Goal: Task Accomplishment & Management: Use online tool/utility

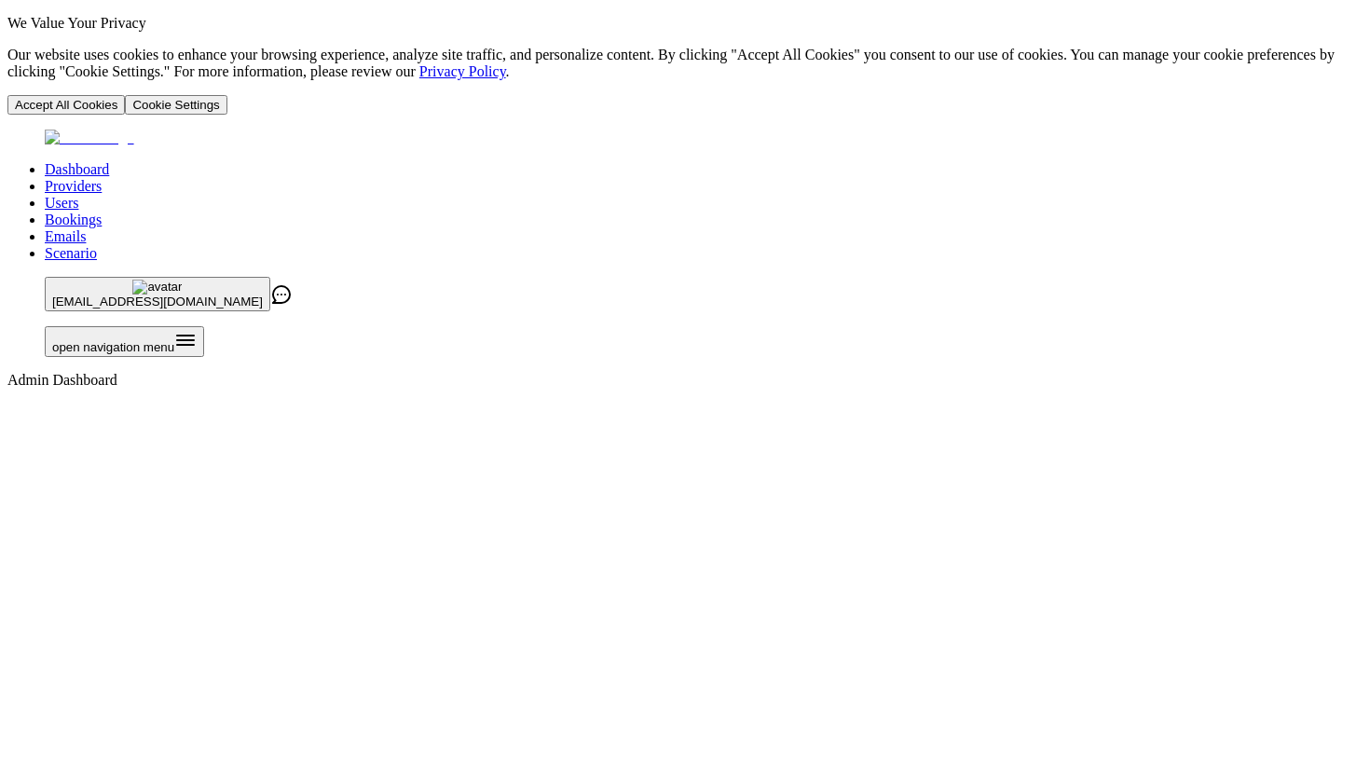
click at [78, 195] on link "Users" at bounding box center [62, 203] width 34 height 16
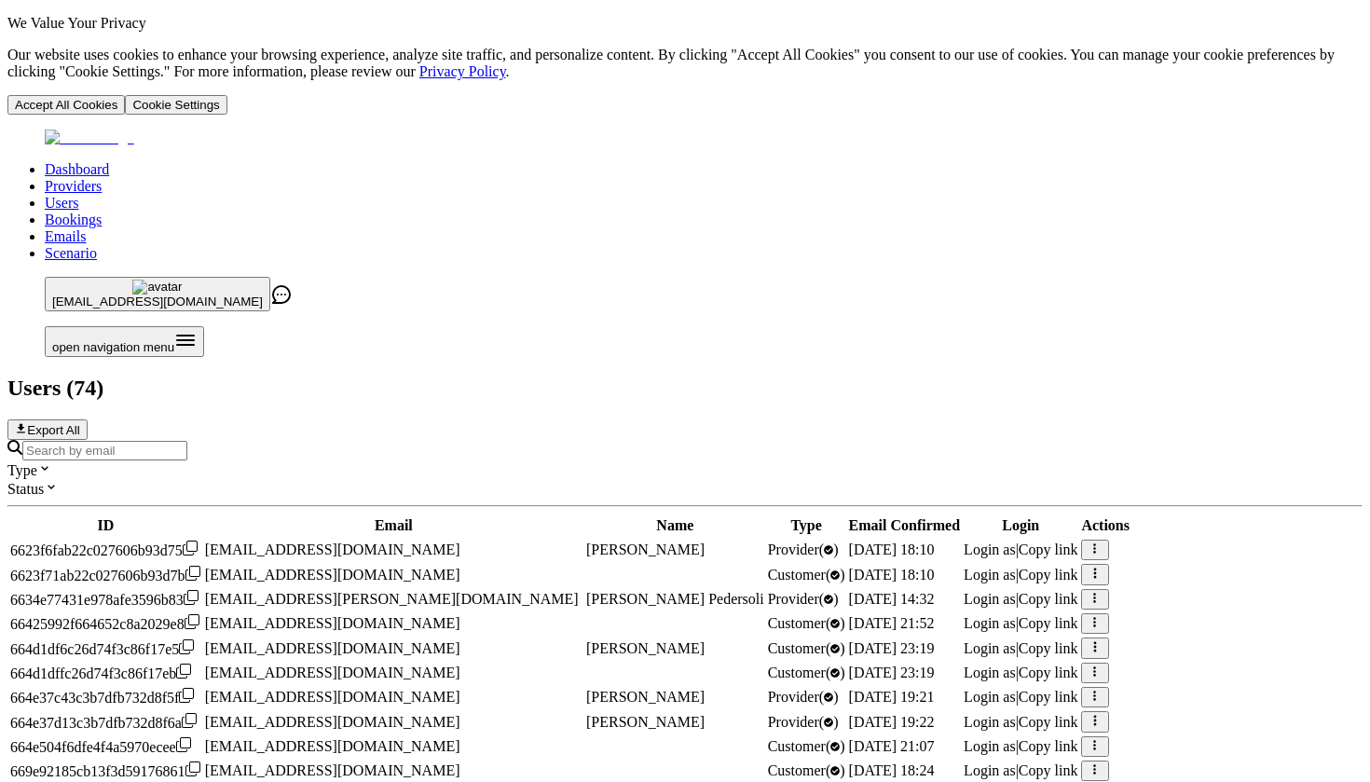
click at [102, 178] on link "Providers" at bounding box center [73, 186] width 57 height 16
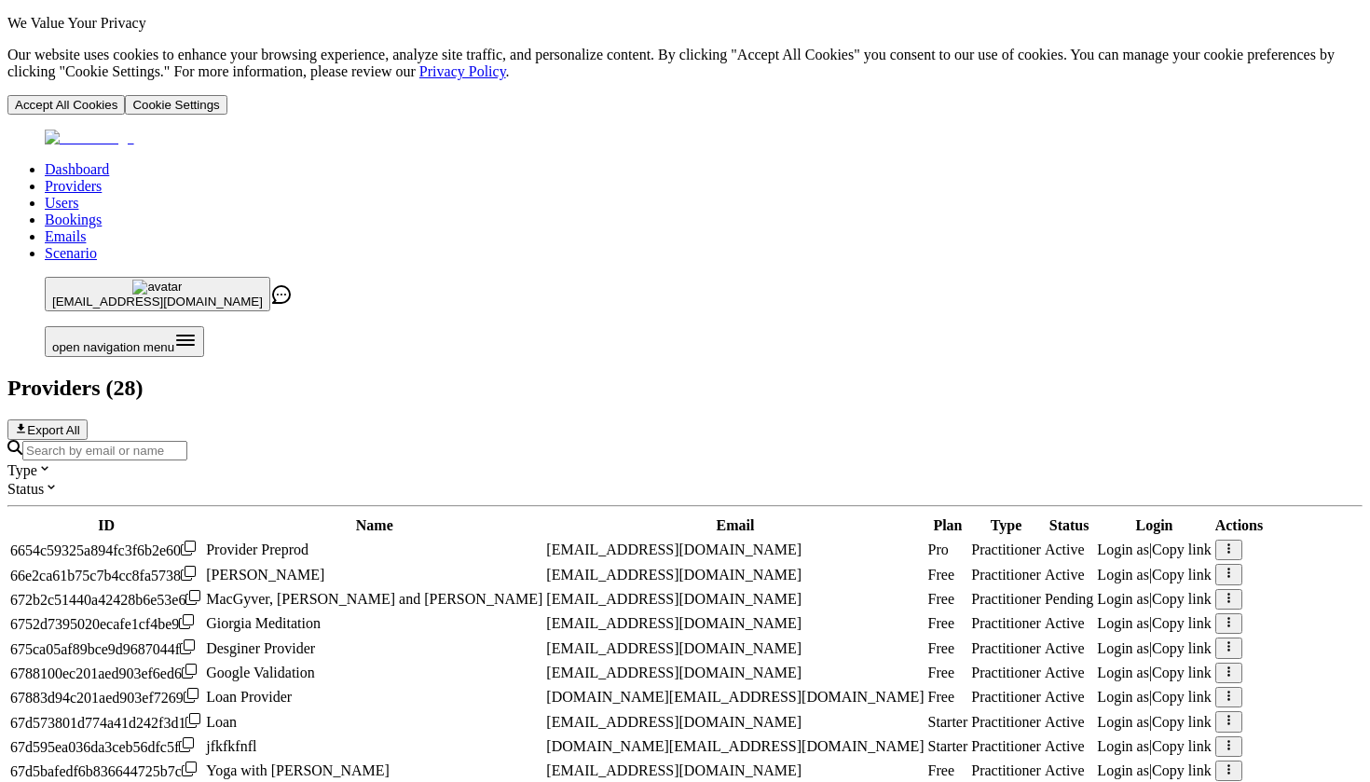
click at [78, 195] on link "Users" at bounding box center [62, 203] width 34 height 16
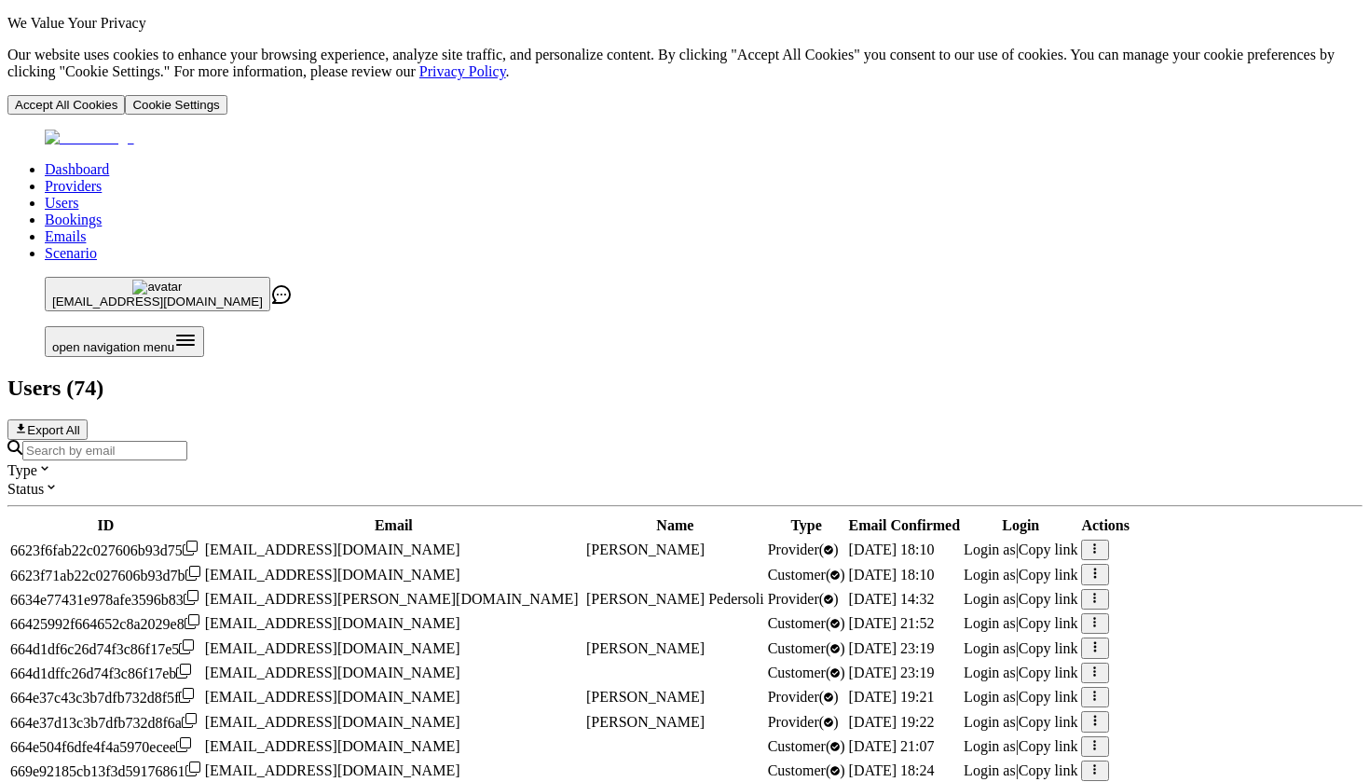
click at [1108, 540] on button "button" at bounding box center [1094, 550] width 27 height 21
click at [97, 245] on link "Scenario" at bounding box center [71, 253] width 52 height 16
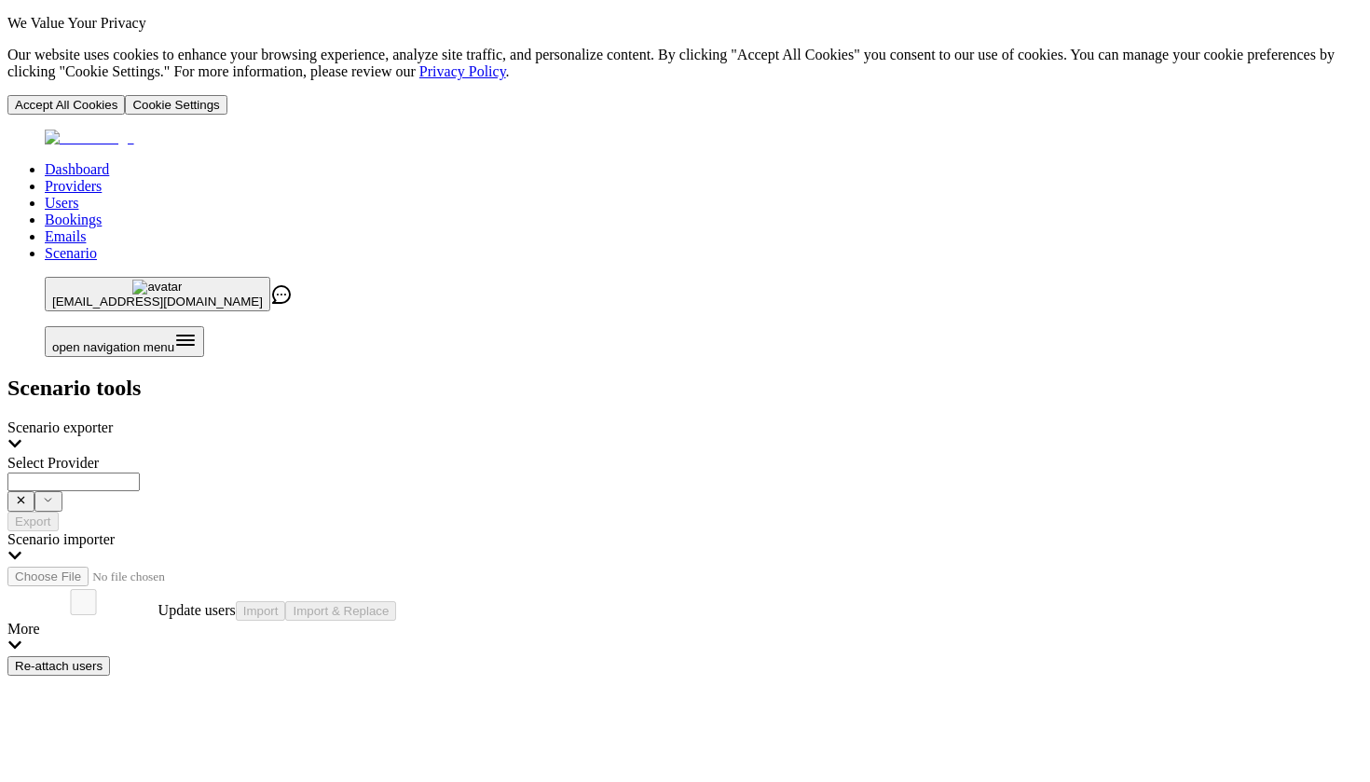
click at [650, 472] on div at bounding box center [684, 492] width 1355 height 40
click at [595, 240] on span "Provider Preprod ([EMAIL_ADDRESS][DOMAIN_NAME])" at bounding box center [409, 240] width 371 height 16
type input "**********"
click at [59, 512] on button "Export" at bounding box center [32, 522] width 51 height 20
click at [78, 195] on link "Users" at bounding box center [62, 203] width 34 height 16
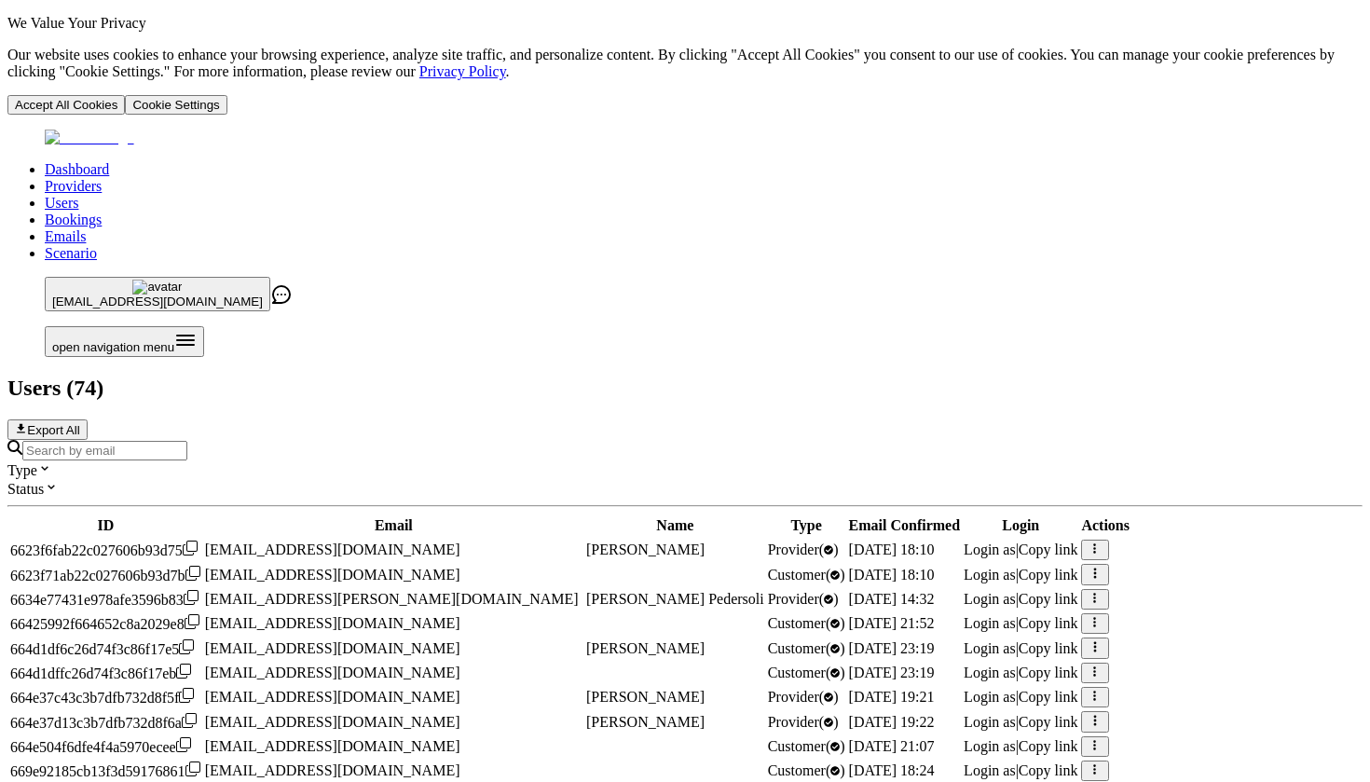
scroll to position [714, 0]
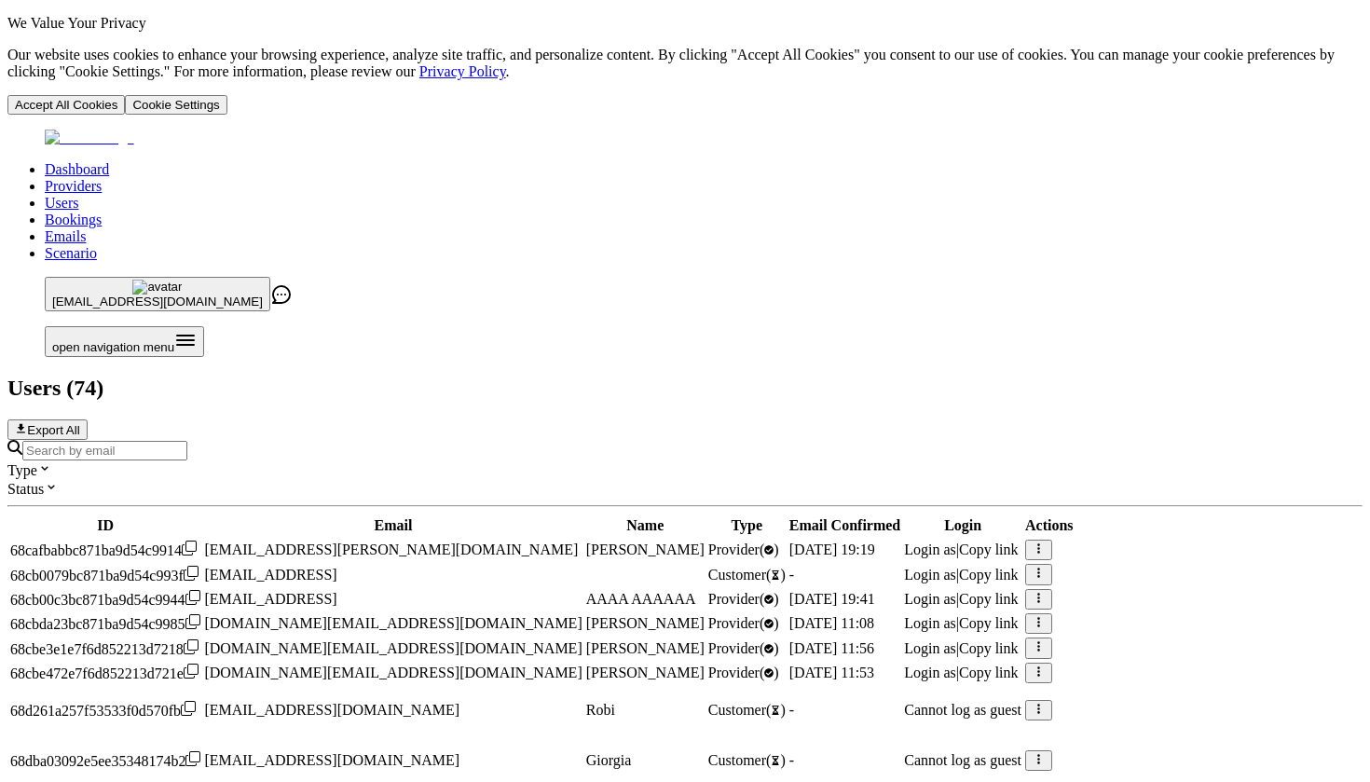
scroll to position [401, 0]
click at [97, 245] on link "Scenario" at bounding box center [71, 253] width 52 height 16
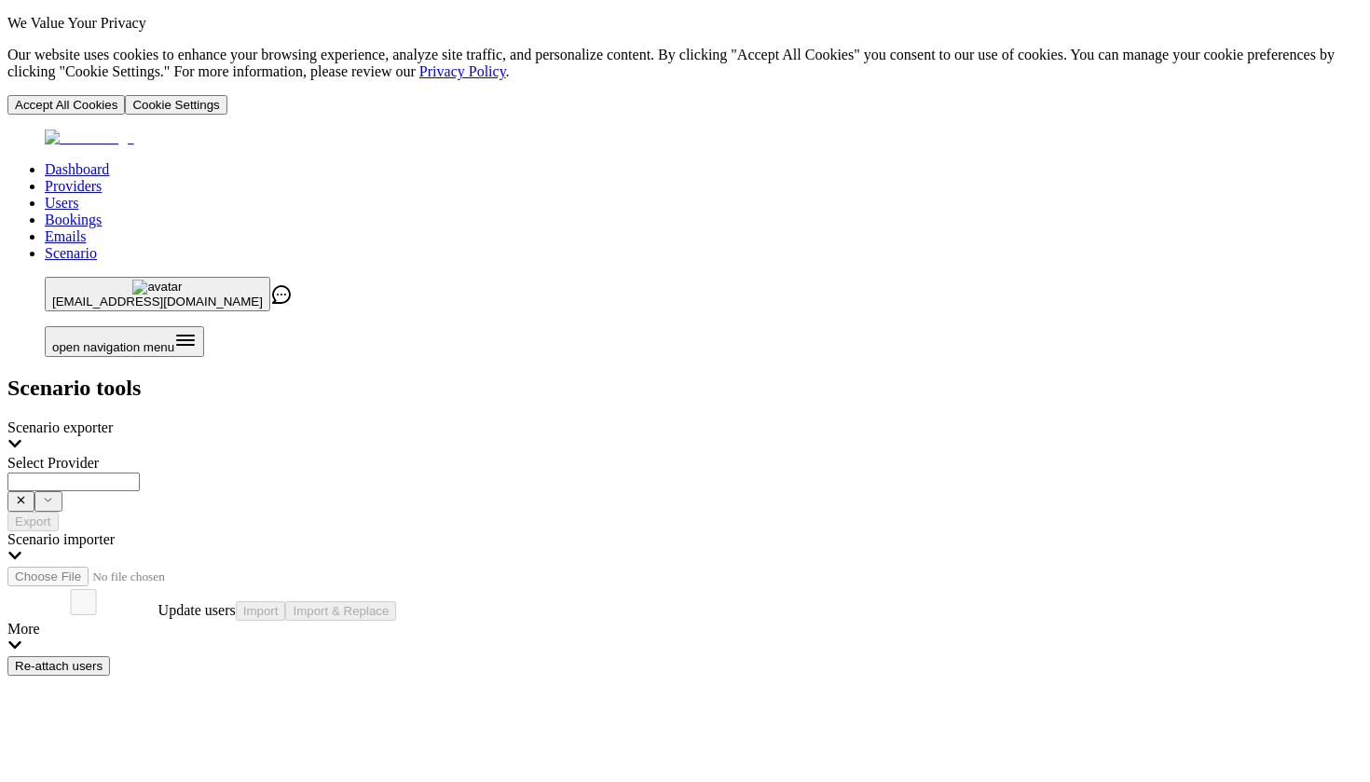
click at [140, 473] on input "Select Provider" at bounding box center [73, 482] width 132 height 19
click at [501, 235] on span "Test Co ([EMAIL_ADDRESS][DOMAIN_NAME])" at bounding box center [381, 240] width 315 height 16
type input "**********"
click at [219, 567] on input "" at bounding box center [113, 577] width 212 height 20
type input "**********"
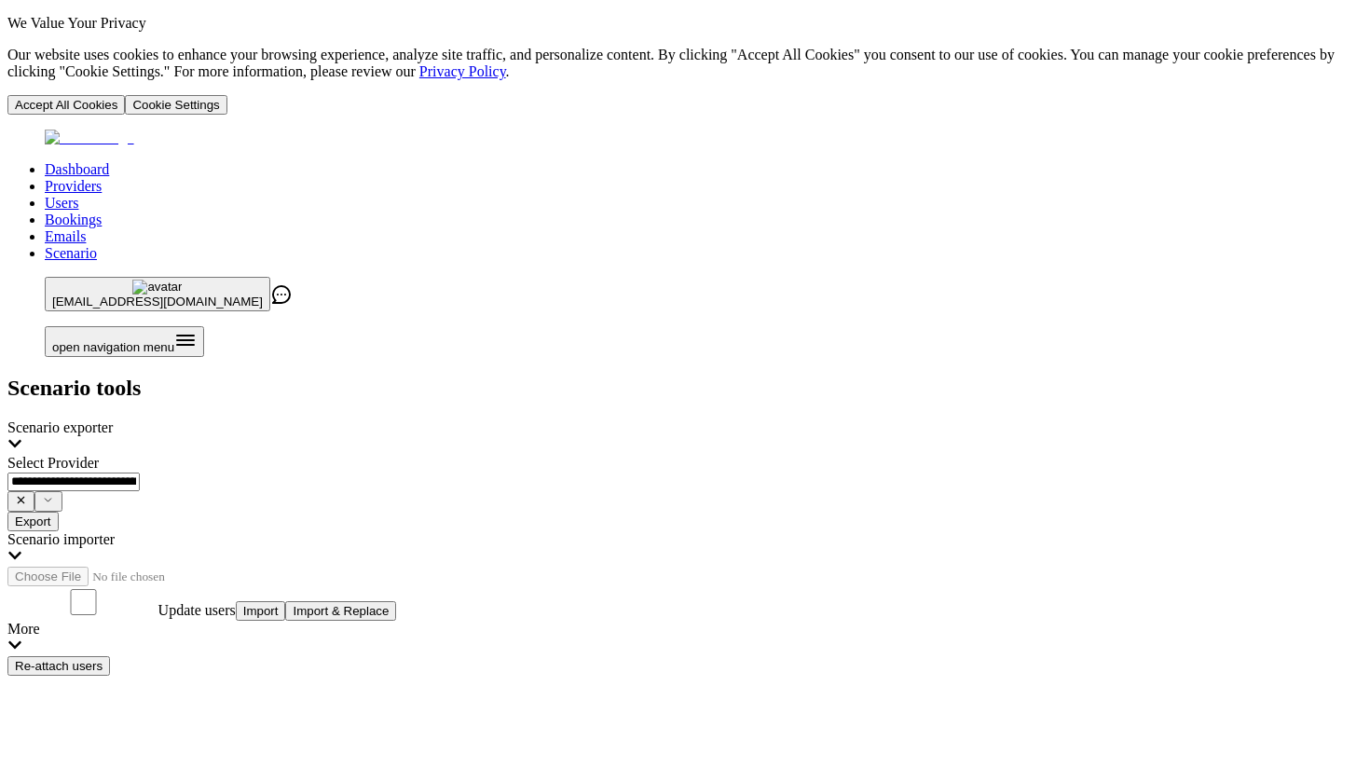
click at [286, 601] on button "Import" at bounding box center [261, 611] width 50 height 20
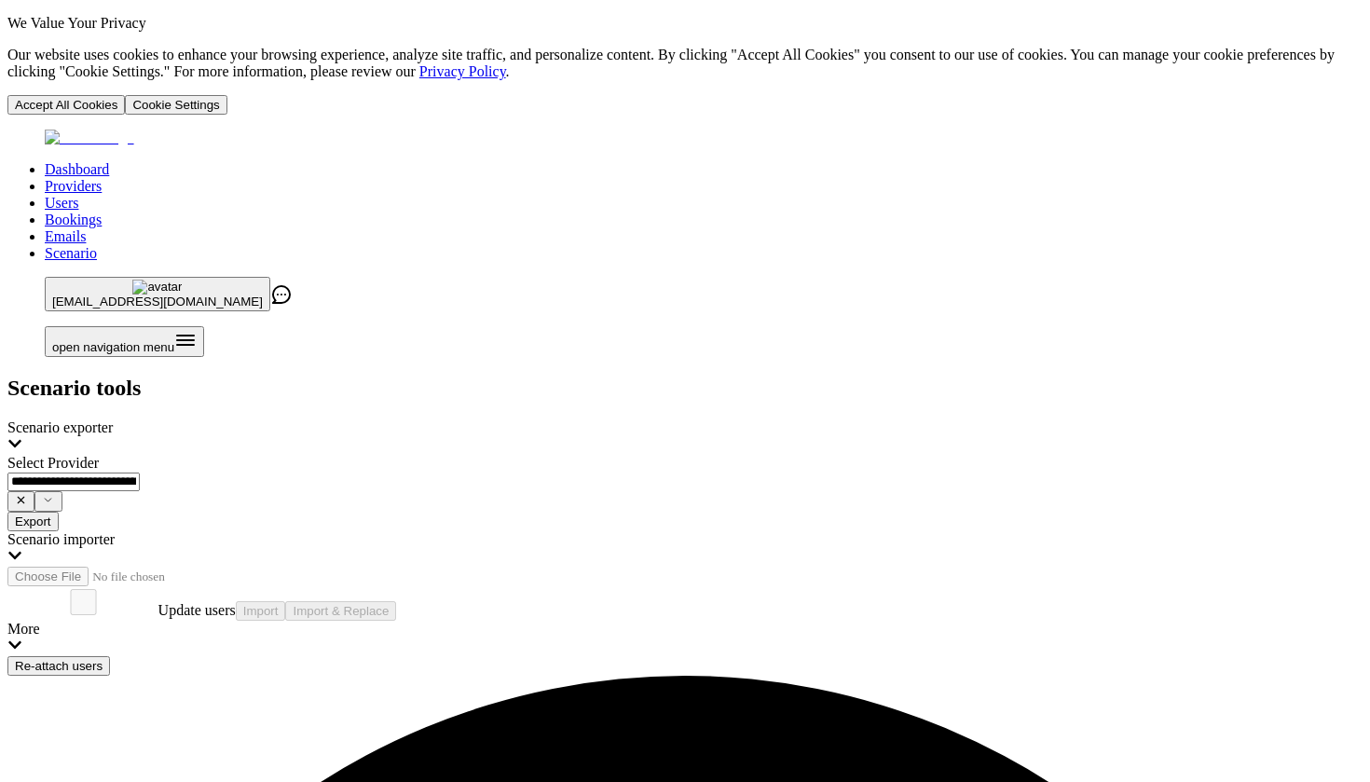
click at [78, 195] on link "Users" at bounding box center [62, 203] width 34 height 16
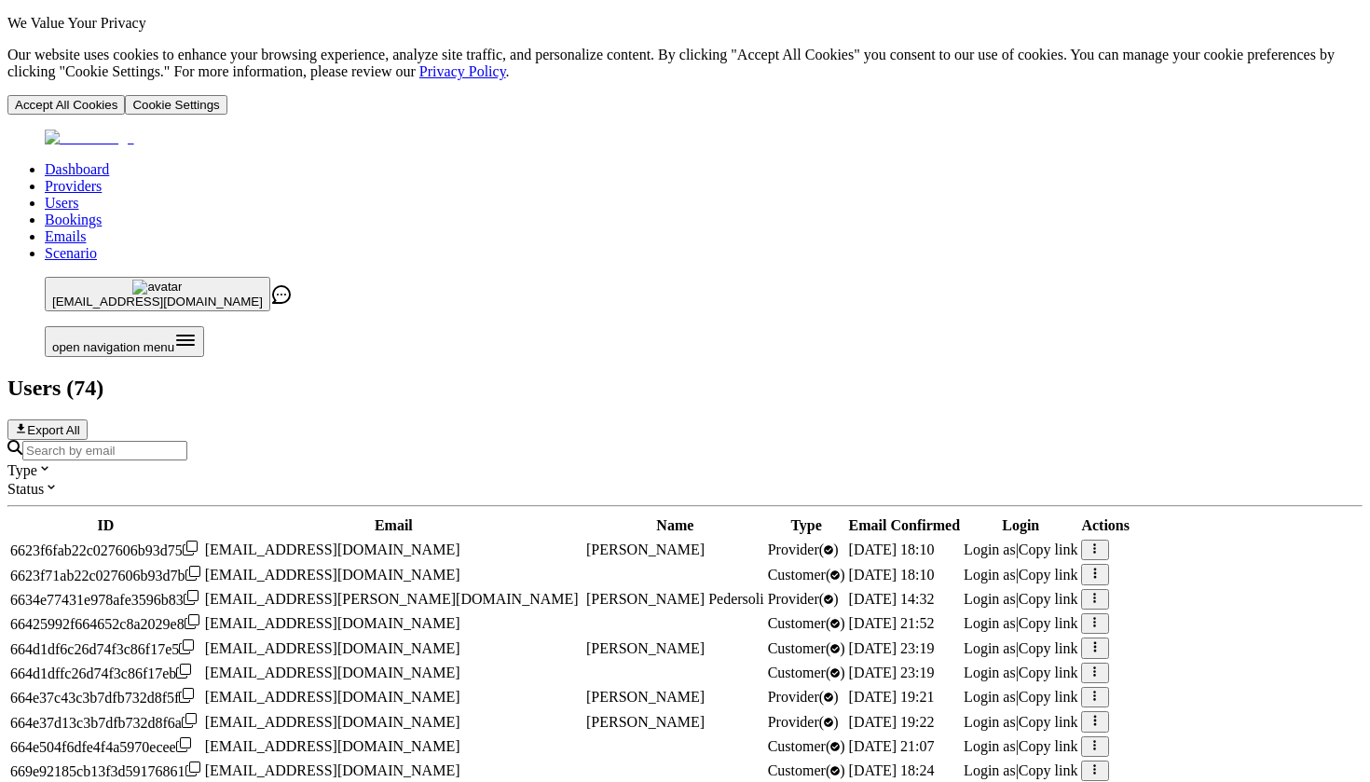
scroll to position [714, 0]
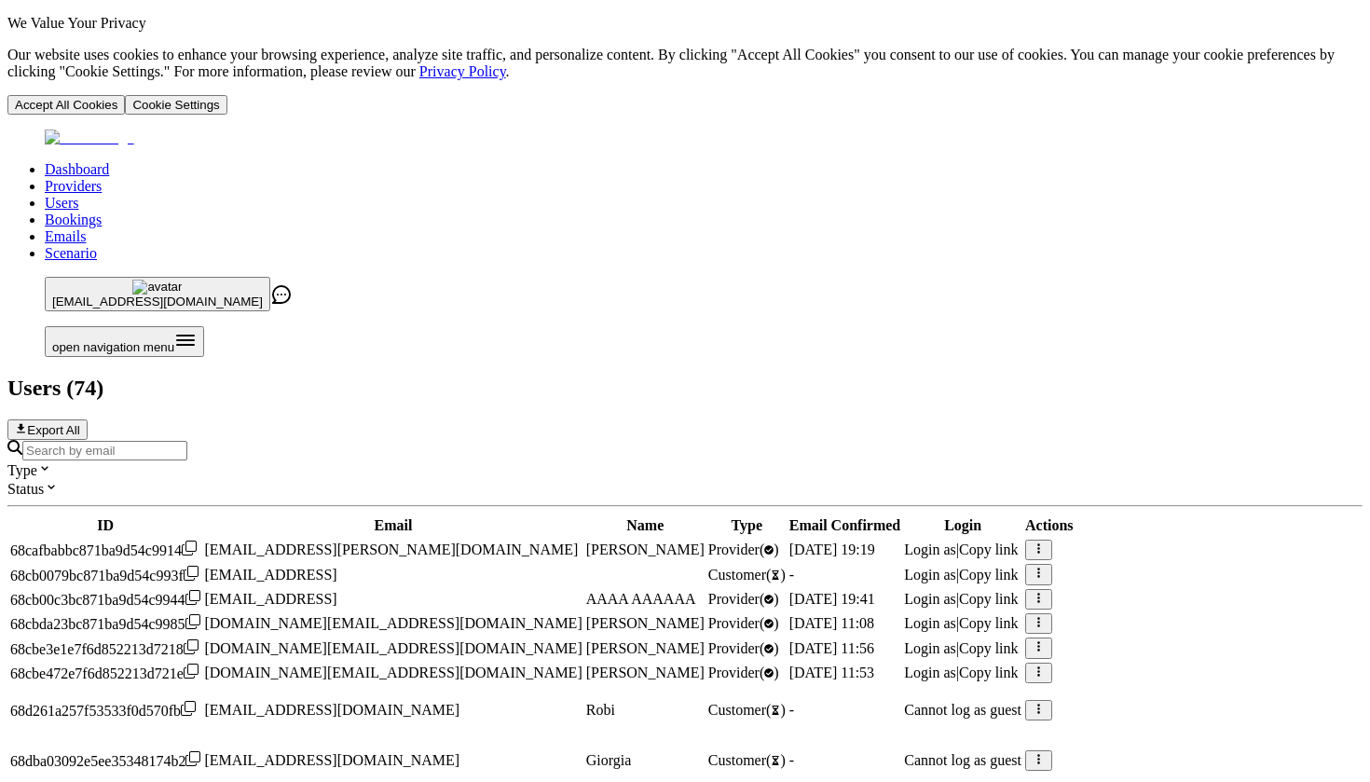
scroll to position [401, 0]
